Goal: Information Seeking & Learning: Learn about a topic

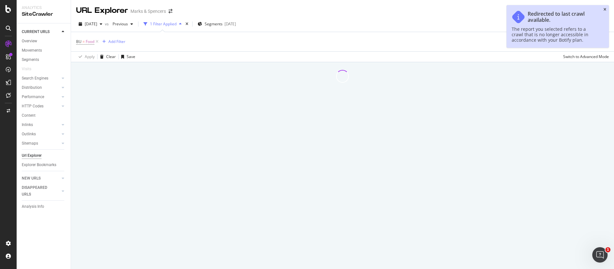
click at [606, 8] on icon "close toast" at bounding box center [605, 10] width 3 height 4
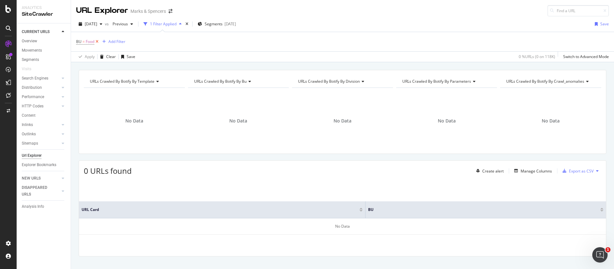
click at [96, 40] on icon at bounding box center [96, 41] width 5 height 6
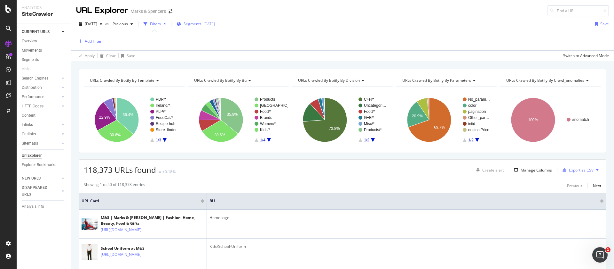
click at [202, 26] on span "Segments" at bounding box center [193, 23] width 18 height 5
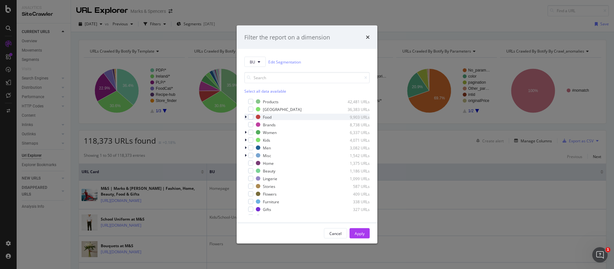
click at [246, 116] on icon "modal" at bounding box center [246, 117] width 2 height 4
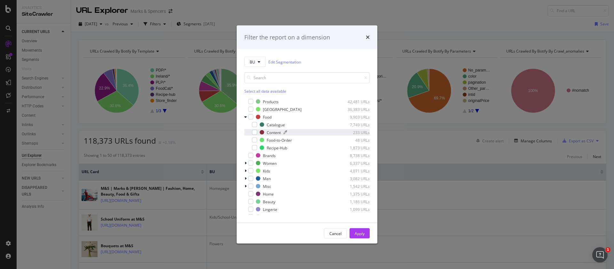
click at [279, 131] on div "Content" at bounding box center [274, 131] width 14 height 5
click at [357, 233] on div "Apply" at bounding box center [360, 232] width 10 height 5
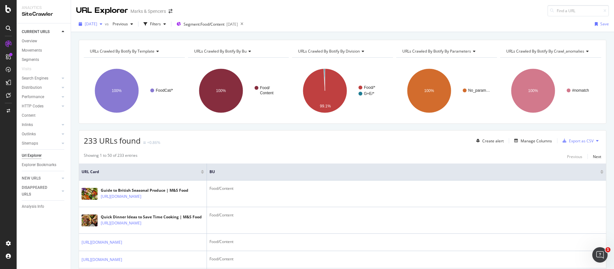
click at [97, 26] on span "[DATE]" at bounding box center [91, 23] width 12 height 5
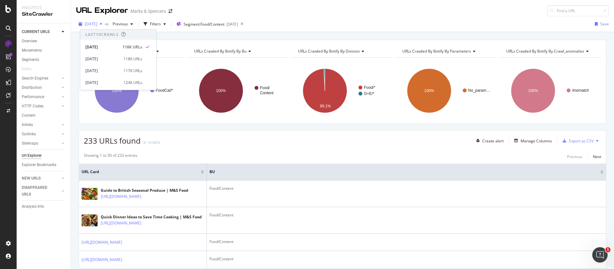
click at [97, 26] on span "[DATE]" at bounding box center [91, 23] width 12 height 5
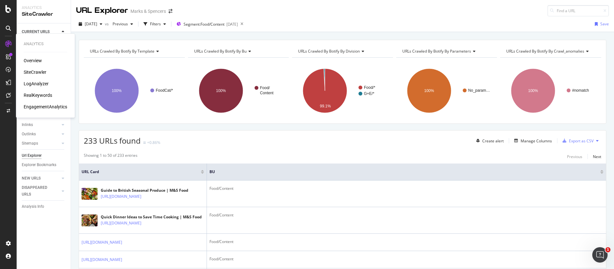
click at [38, 94] on div "RealKeywords" at bounding box center [38, 95] width 28 height 6
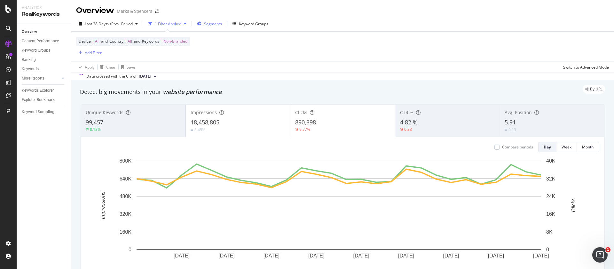
click at [215, 24] on span "Segments" at bounding box center [213, 23] width 18 height 5
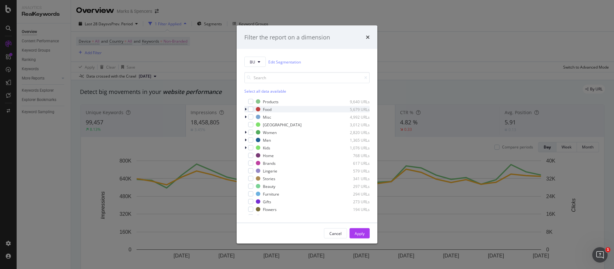
click at [245, 108] on icon "modal" at bounding box center [246, 109] width 2 height 4
click at [276, 124] on div "Content" at bounding box center [274, 124] width 14 height 5
click at [358, 233] on div "Apply" at bounding box center [360, 232] width 10 height 5
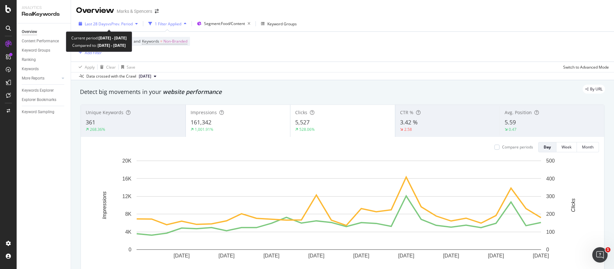
click at [128, 25] on span "vs Prev. Period" at bounding box center [120, 23] width 25 height 5
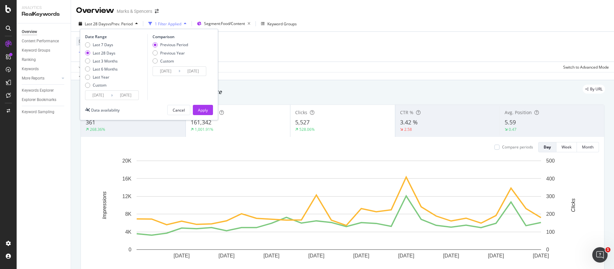
click at [94, 95] on input "[DATE]" at bounding box center [98, 95] width 26 height 9
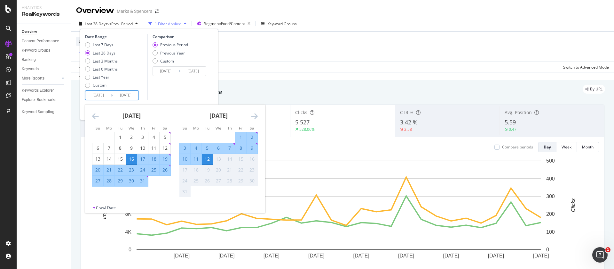
click at [93, 116] on icon "Move backward to switch to the previous month." at bounding box center [95, 116] width 7 height 8
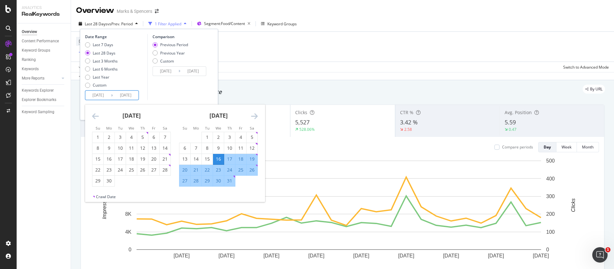
click at [93, 116] on icon "Move backward to switch to the previous month." at bounding box center [95, 116] width 7 height 8
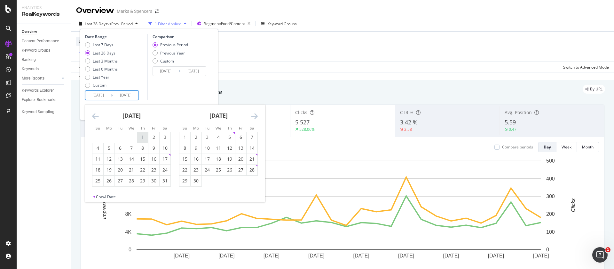
drag, startPoint x: 145, startPoint y: 137, endPoint x: 146, endPoint y: 142, distance: 4.9
click at [145, 137] on div "1" at bounding box center [142, 137] width 11 height 6
type input "[DATE]"
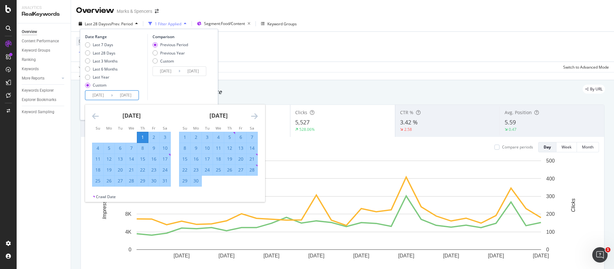
click at [165, 181] on div "31" at bounding box center [165, 180] width 11 height 6
type input "[DATE]"
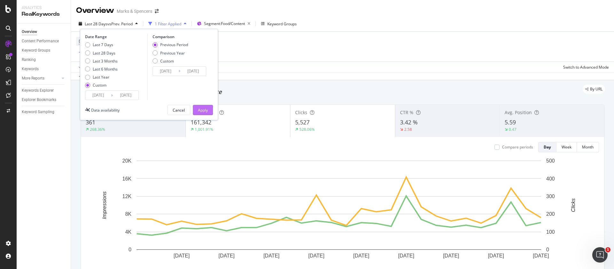
click at [205, 111] on div "Apply" at bounding box center [203, 109] width 10 height 5
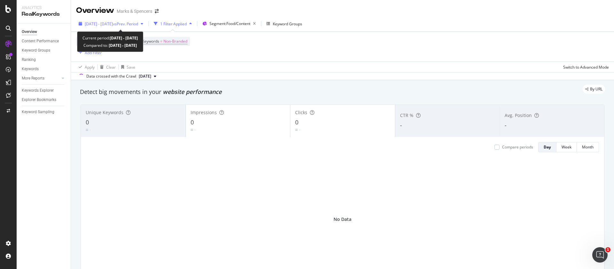
click at [93, 26] on span "[DATE] - [DATE]" at bounding box center [99, 23] width 28 height 5
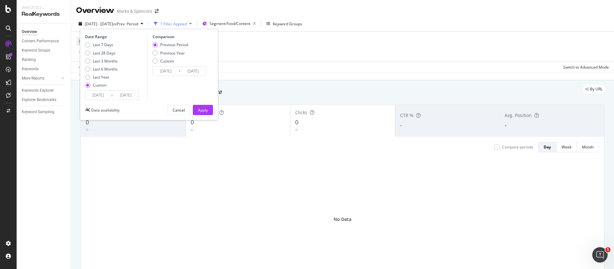
click at [100, 93] on input "[DATE]" at bounding box center [98, 95] width 26 height 9
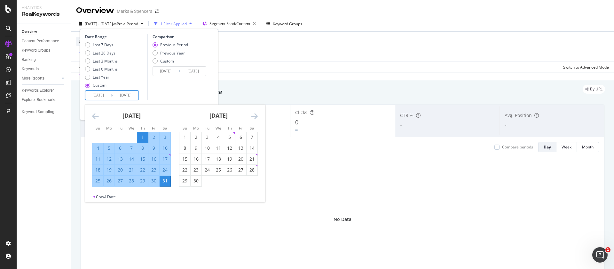
click at [253, 115] on icon "Move forward to switch to the next month." at bounding box center [254, 116] width 7 height 8
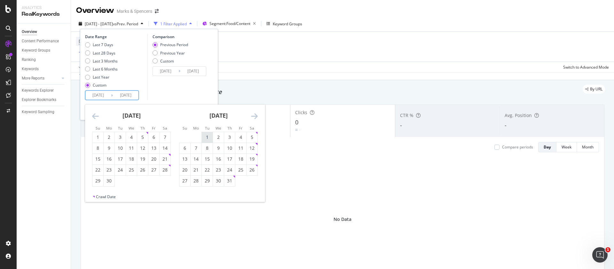
click at [210, 134] on div "1" at bounding box center [207, 137] width 11 height 6
type input "[DATE]"
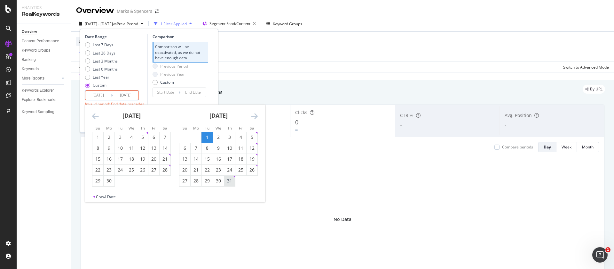
click at [235, 182] on div "31" at bounding box center [229, 180] width 11 height 6
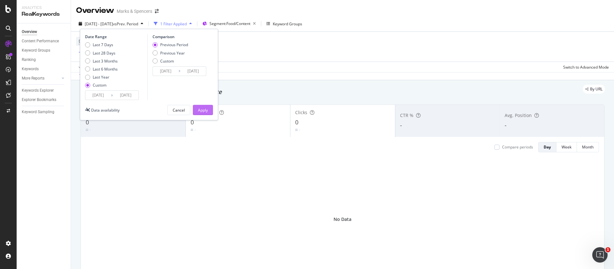
click at [202, 109] on div "Apply" at bounding box center [203, 109] width 10 height 5
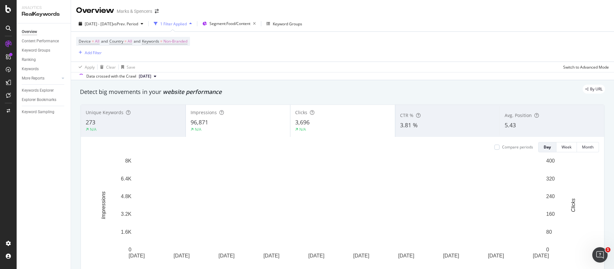
scroll to position [48, 0]
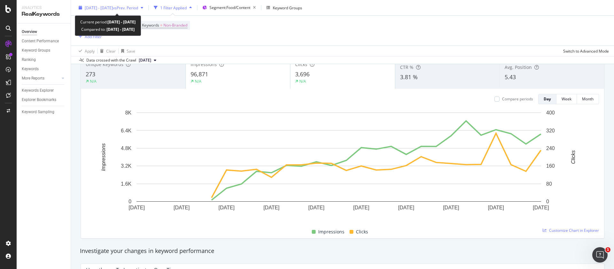
click at [113, 8] on span "[DATE] - [DATE]" at bounding box center [99, 7] width 28 height 5
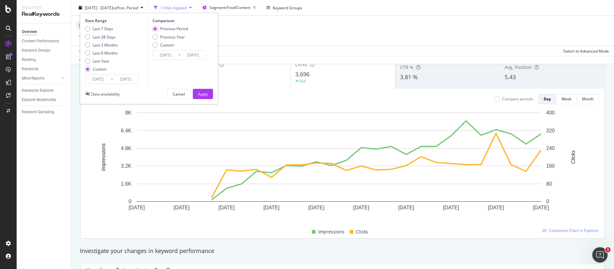
click at [93, 79] on input "[DATE]" at bounding box center [98, 79] width 26 height 9
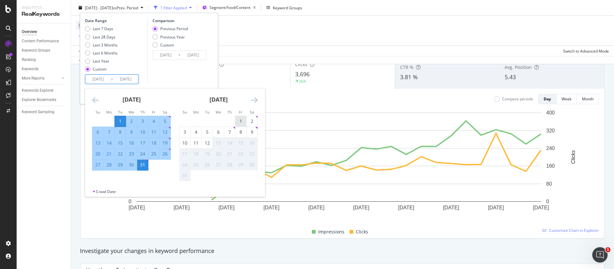
click at [237, 117] on div "1" at bounding box center [241, 121] width 11 height 11
type input "[DATE]"
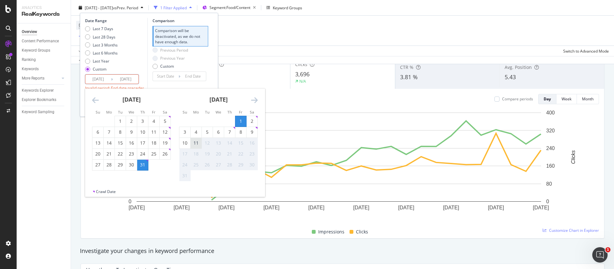
click at [197, 143] on div "11" at bounding box center [196, 143] width 11 height 6
type input "[DATE]"
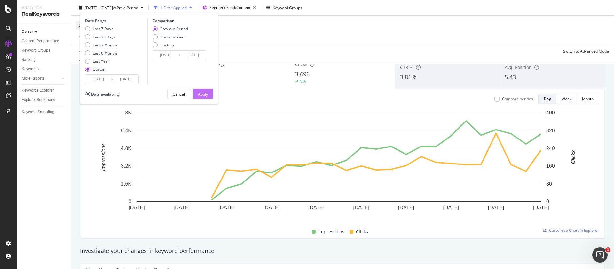
click at [199, 97] on div "Apply" at bounding box center [203, 94] width 10 height 10
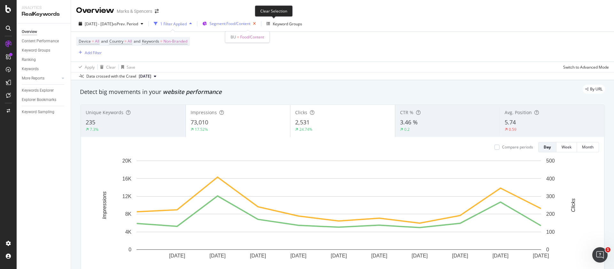
click at [259, 23] on icon "button" at bounding box center [255, 23] width 8 height 9
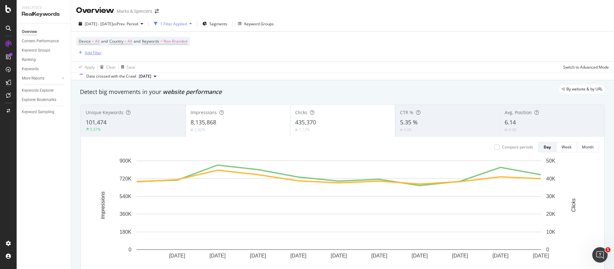
click at [81, 53] on icon "button" at bounding box center [81, 53] width 4 height 4
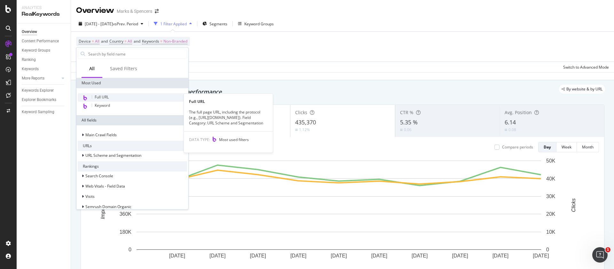
click at [104, 97] on span "Full URL" at bounding box center [102, 96] width 14 height 5
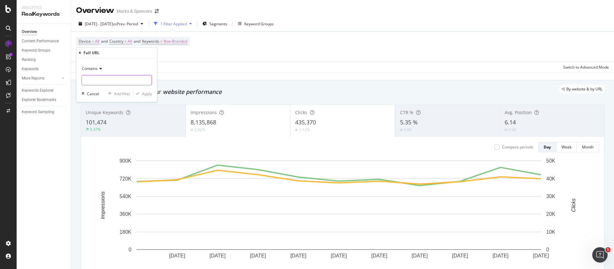
click at [103, 79] on input "text" at bounding box center [117, 80] width 70 height 10
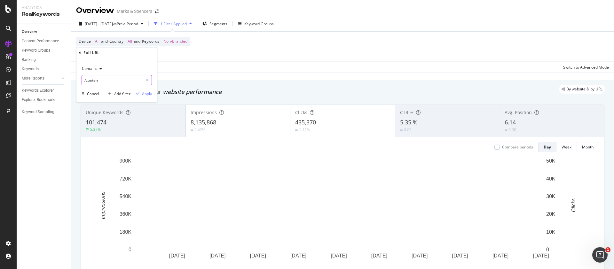
type input "/content"
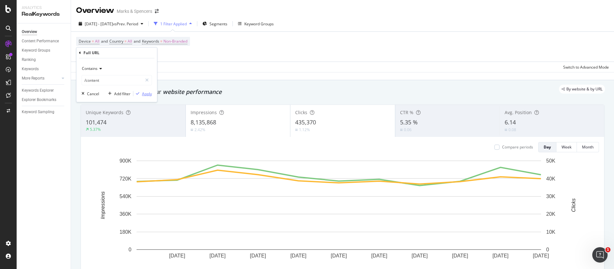
click at [144, 92] on div "Apply" at bounding box center [147, 93] width 10 height 5
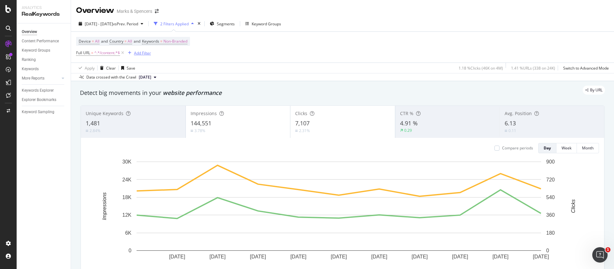
click at [143, 52] on div "Add Filter" at bounding box center [142, 52] width 17 height 5
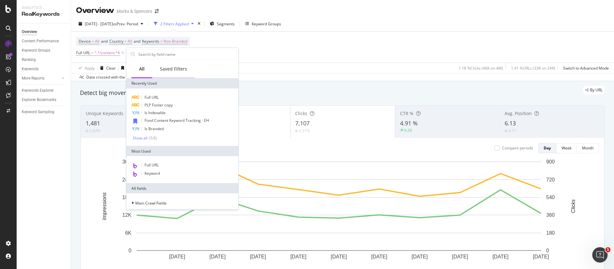
click at [168, 66] on div "Saved Filters" at bounding box center [173, 69] width 27 height 6
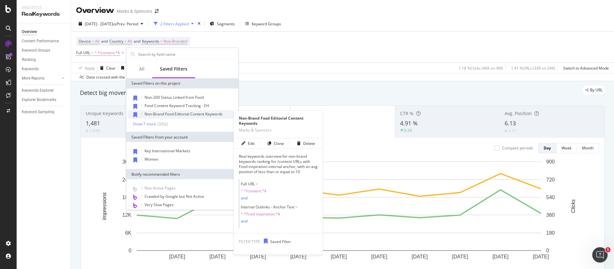
click at [187, 116] on span "Non-Brand Food Editorial Content Keywords" at bounding box center [184, 113] width 78 height 5
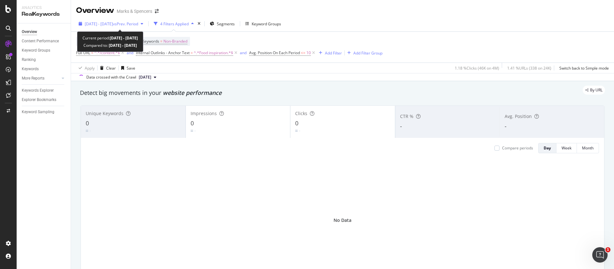
click at [113, 26] on span "[DATE] - [DATE]" at bounding box center [99, 23] width 28 height 5
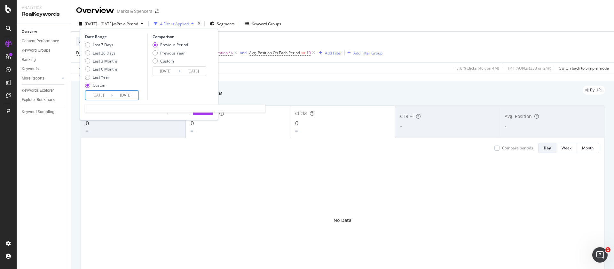
click at [96, 97] on input "[DATE]" at bounding box center [98, 95] width 26 height 9
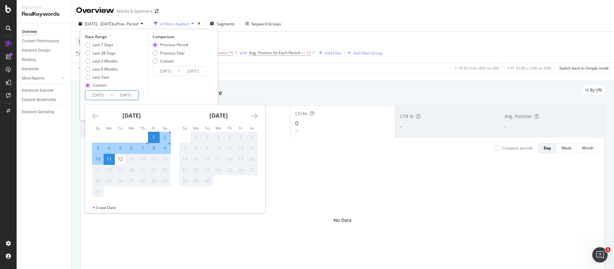
click at [97, 120] on div "[DATE] 1 2 3 4 5 6 7 8 9 10 11 12 13 14 15 16 17 18 19 20 21 22 23 24 25 26 27 …" at bounding box center [175, 154] width 180 height 100
click at [94, 113] on icon "Move backward to switch to the previous month." at bounding box center [95, 116] width 7 height 8
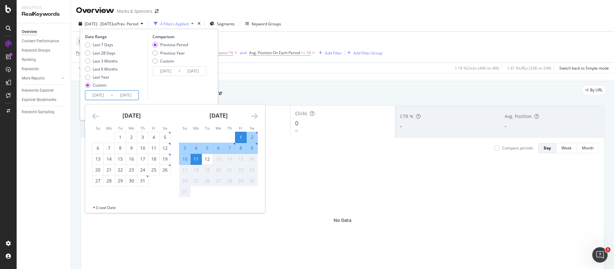
click at [94, 113] on icon "Move backward to switch to the previous month." at bounding box center [95, 116] width 7 height 8
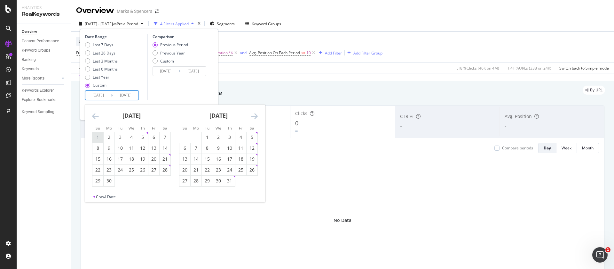
click at [98, 139] on div "1" at bounding box center [97, 137] width 11 height 6
type input "[DATE]"
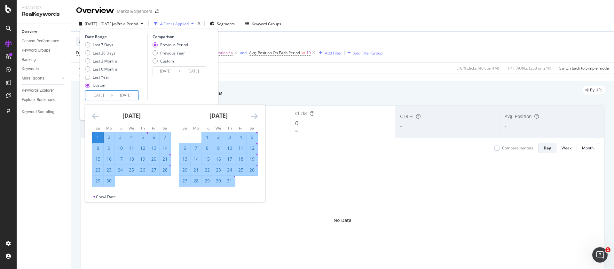
click at [111, 179] on div "30" at bounding box center [109, 180] width 11 height 6
type input "[DATE]"
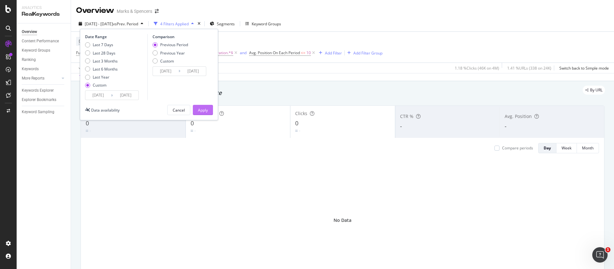
click at [205, 112] on div "Apply" at bounding box center [203, 109] width 10 height 5
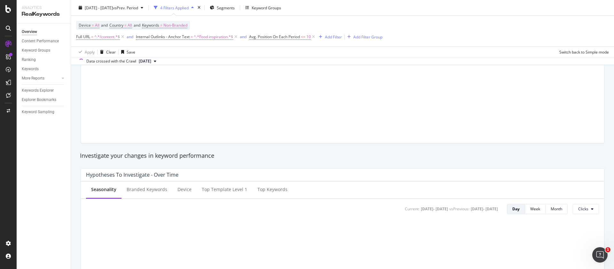
scroll to position [48, 0]
